Goal: Task Accomplishment & Management: Manage account settings

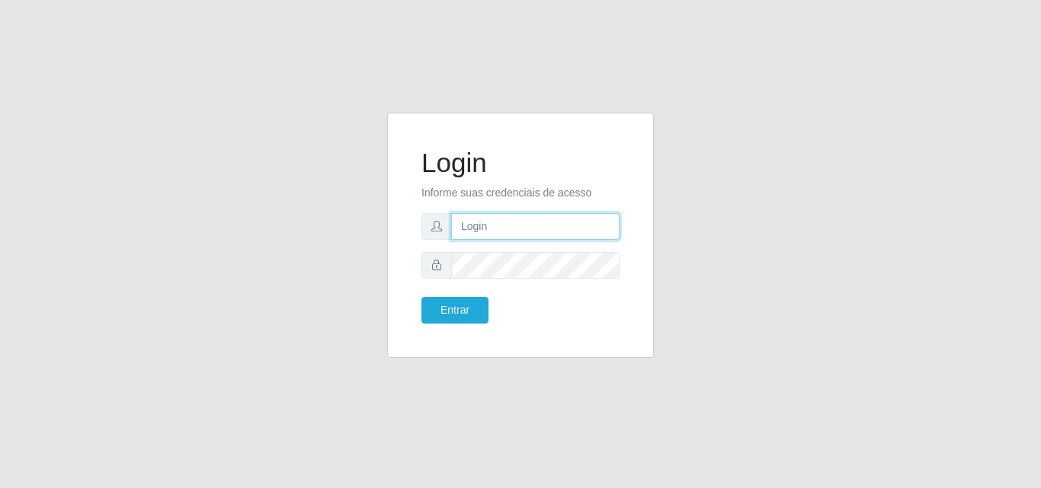
drag, startPoint x: 0, startPoint y: 0, endPoint x: 553, endPoint y: 231, distance: 599.5
click at [553, 231] on input "text" at bounding box center [535, 226] width 168 height 27
type input "iris@saullus"
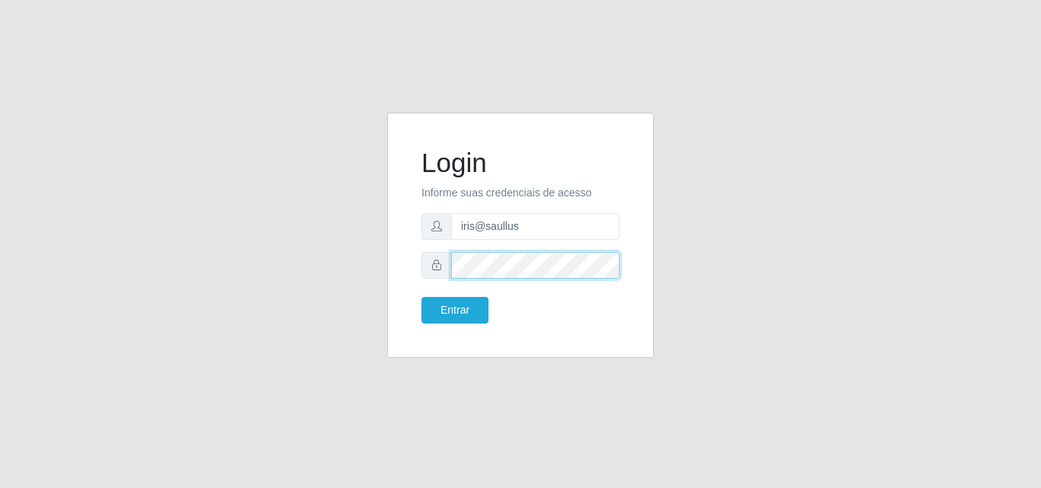
click at [421, 297] on button "Entrar" at bounding box center [454, 310] width 67 height 27
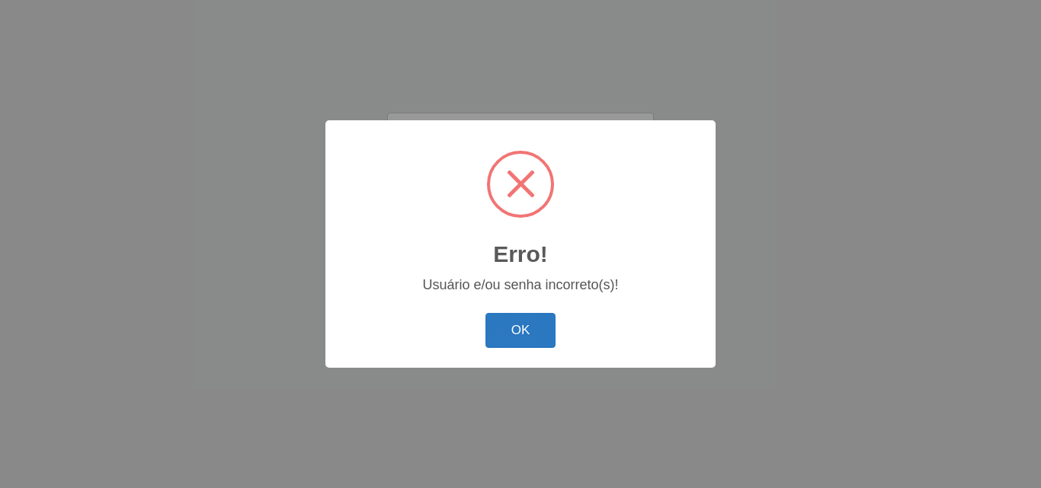
click at [514, 328] on button "OK" at bounding box center [520, 331] width 71 height 36
